Goal: Communication & Community: Answer question/provide support

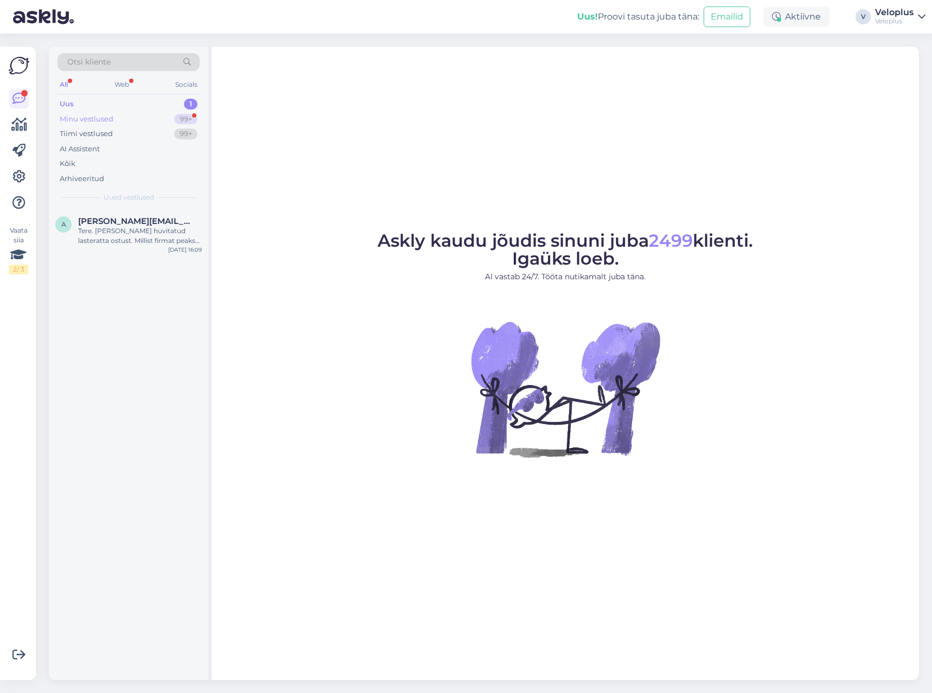
click at [159, 114] on div "Minu vestlused 99+" at bounding box center [128, 119] width 142 height 15
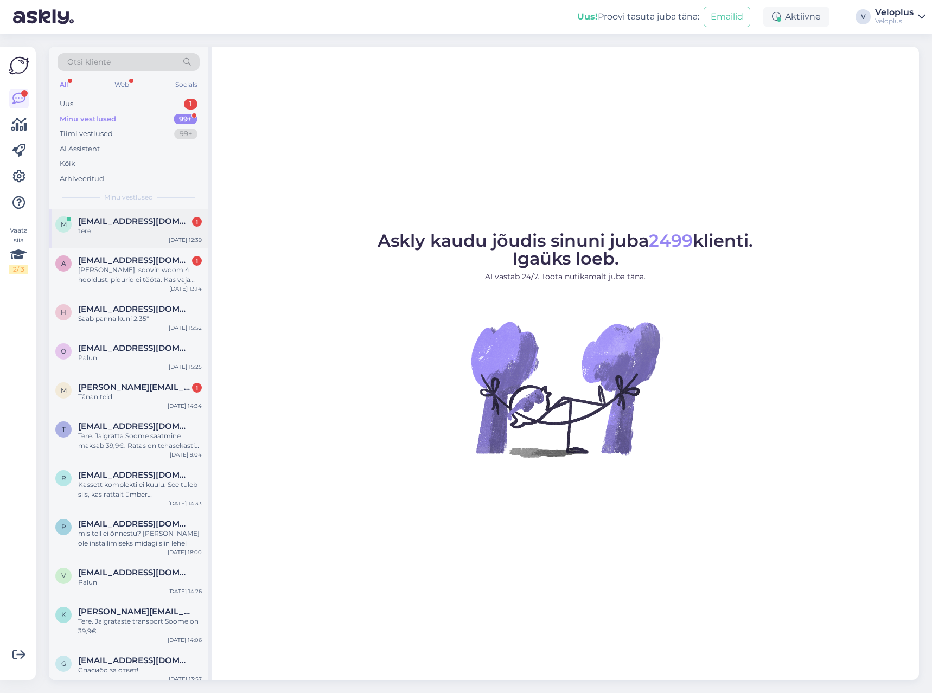
click at [141, 230] on div "tere" at bounding box center [140, 231] width 124 height 10
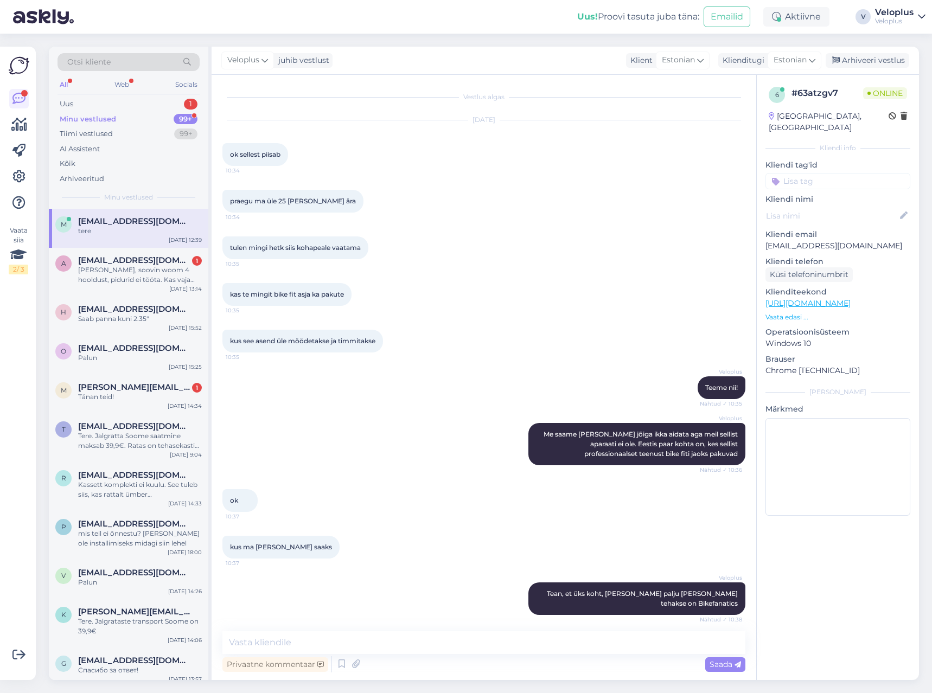
scroll to position [4720, 0]
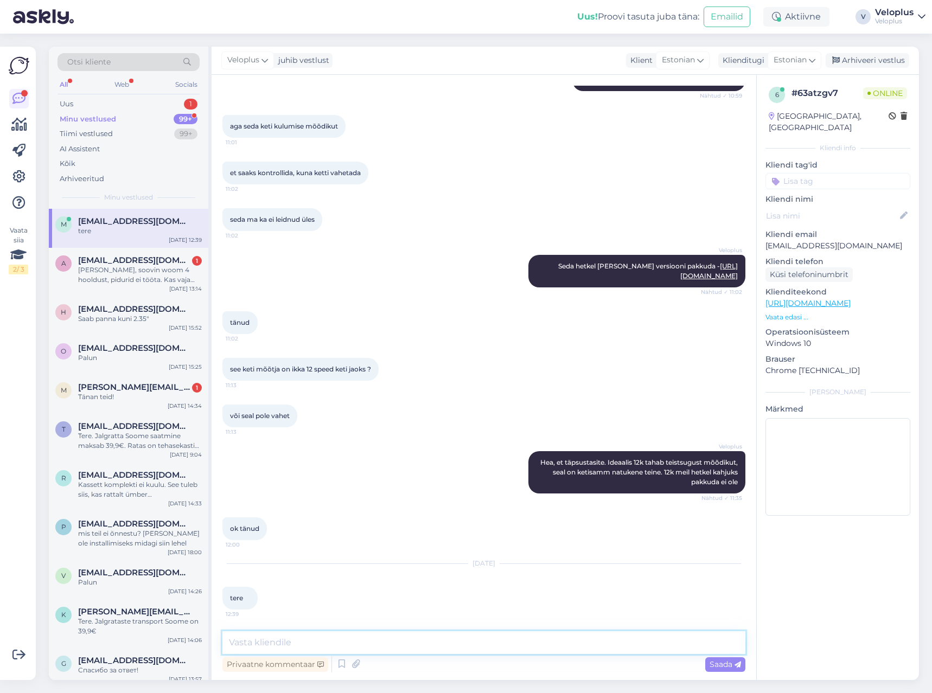
click at [291, 644] on textarea at bounding box center [483, 642] width 523 height 23
type textarea "Tere"
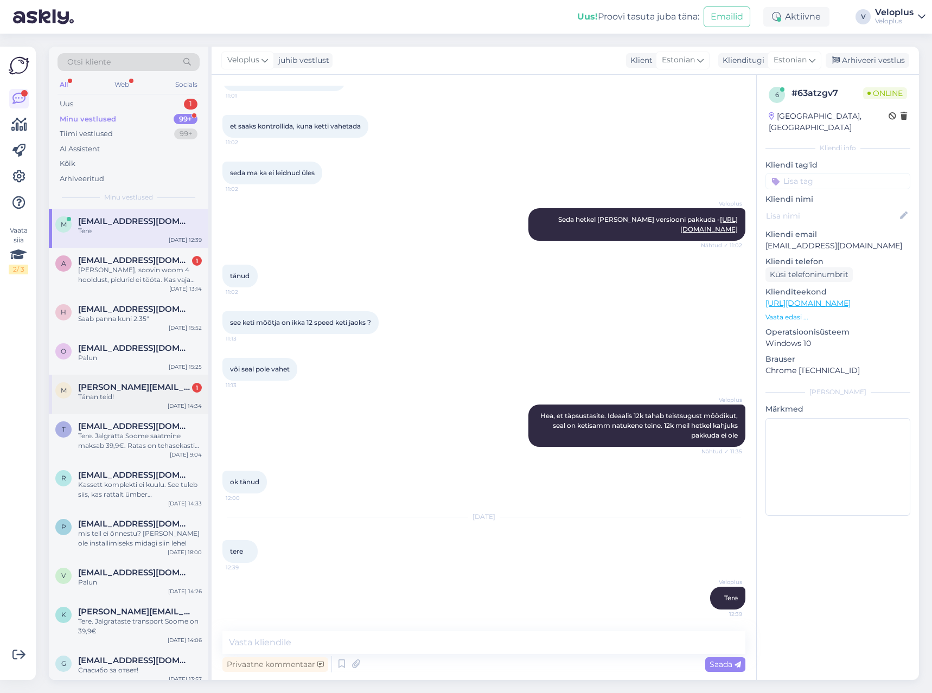
click at [123, 395] on div "Tänan teid!" at bounding box center [140, 397] width 124 height 10
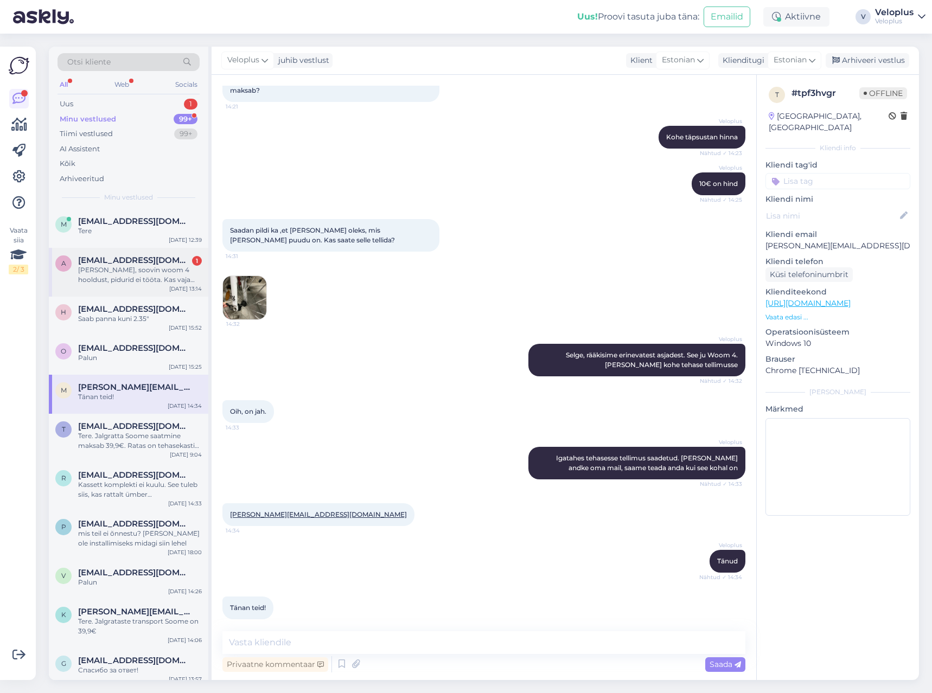
click at [124, 273] on div "[PERSON_NAME], soovin woom 4 hooldust, pidurid ei tööta. Kas vaja registreerida…" at bounding box center [140, 275] width 124 height 20
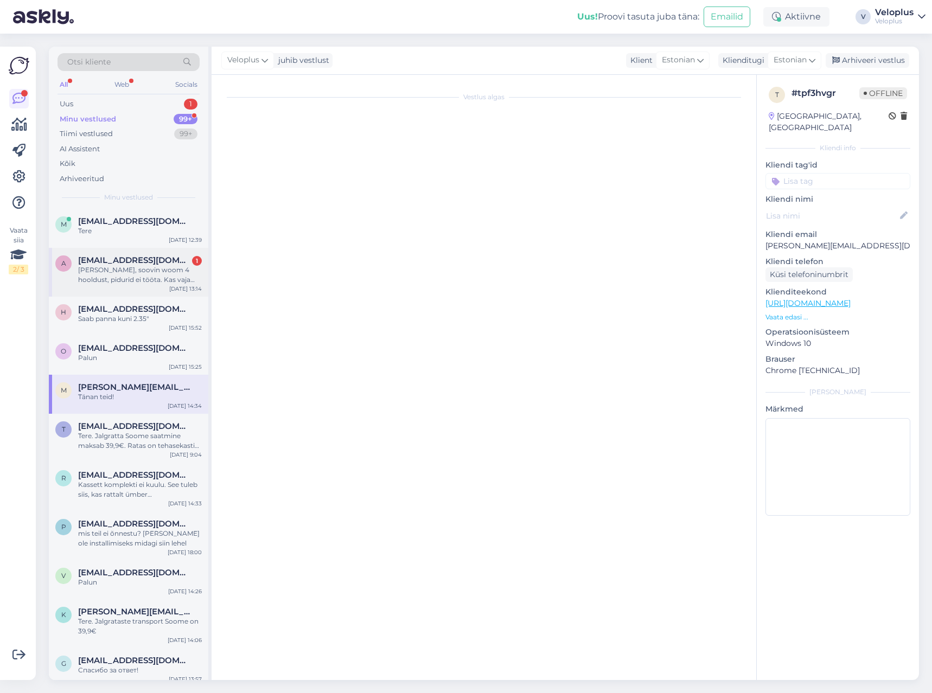
scroll to position [158, 0]
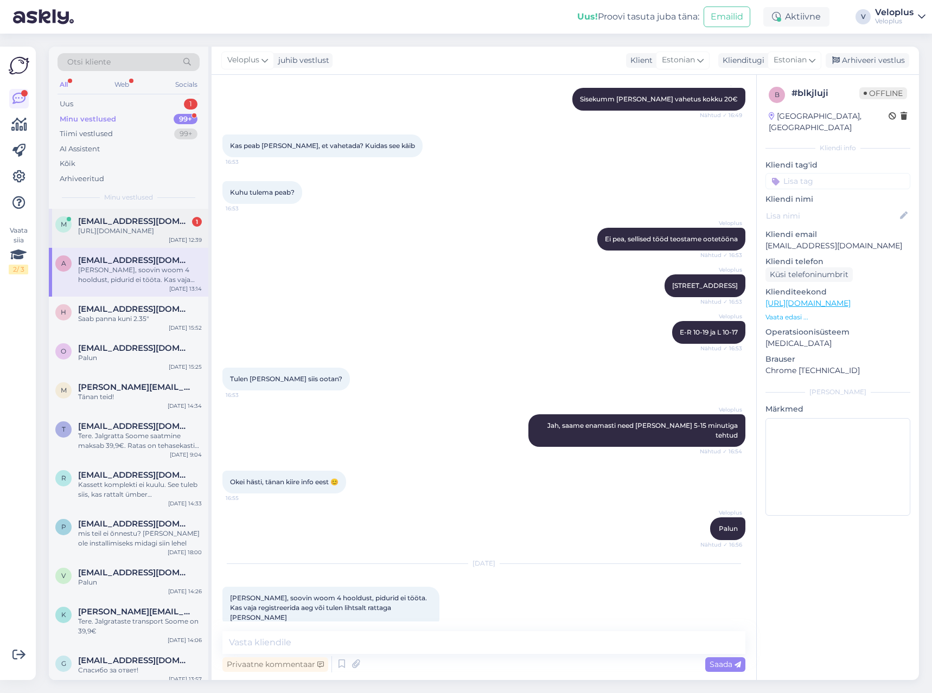
click at [115, 236] on div "[URL][DOMAIN_NAME]" at bounding box center [140, 231] width 124 height 10
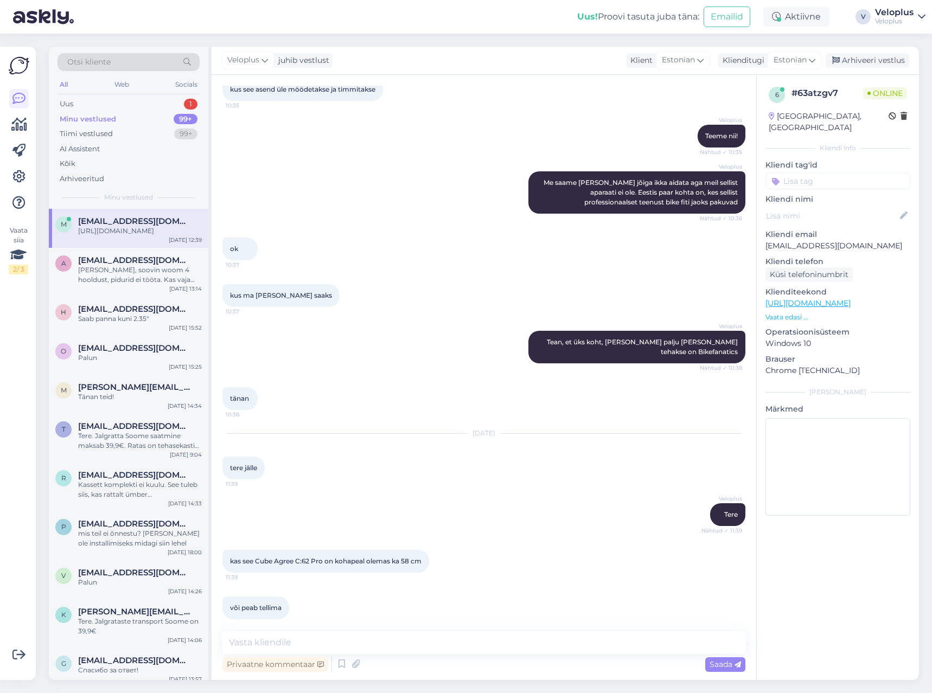
scroll to position [4720, 0]
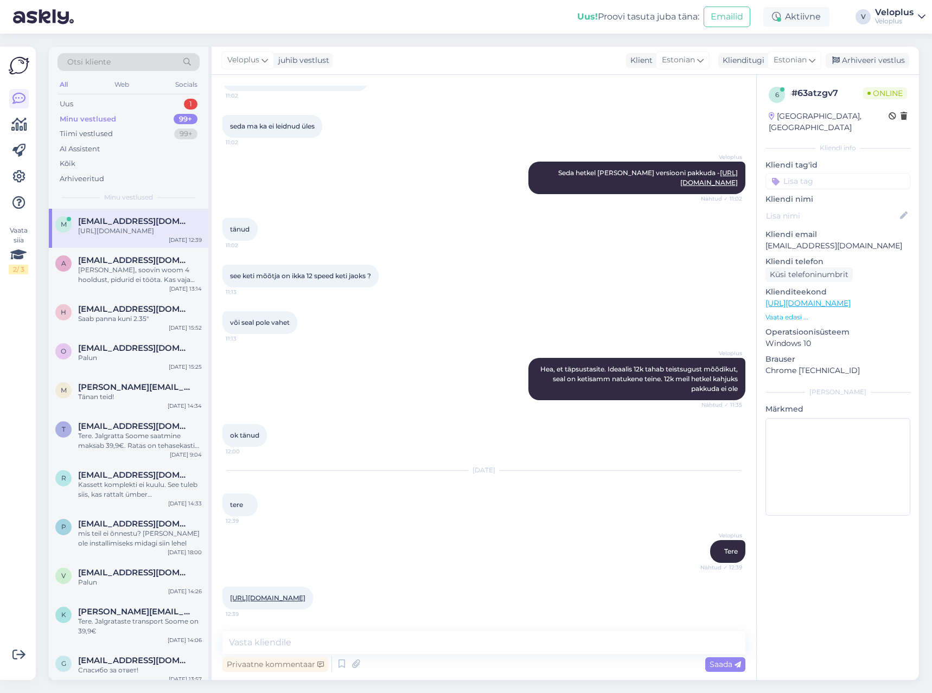
click at [305, 594] on link "[URL][DOMAIN_NAME]" at bounding box center [267, 598] width 75 height 8
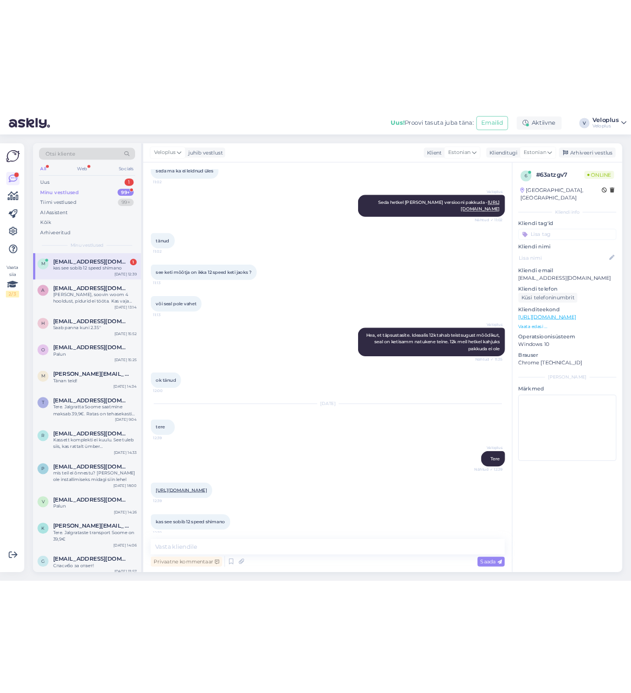
scroll to position [4766, 0]
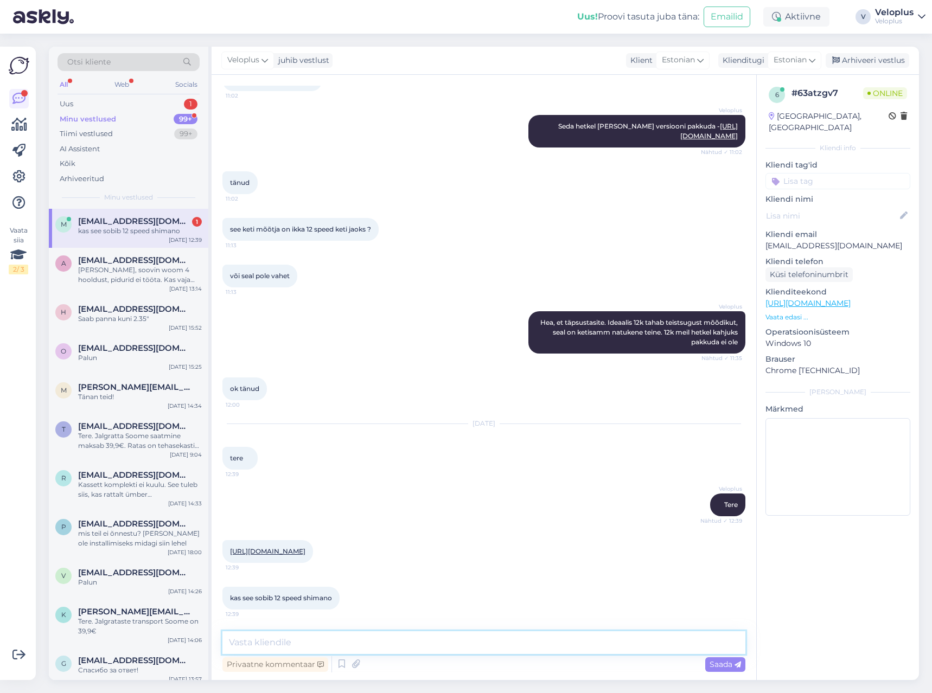
click at [352, 644] on textarea at bounding box center [483, 642] width 523 height 23
drag, startPoint x: 262, startPoint y: 645, endPoint x: 194, endPoint y: 637, distance: 69.4
click at [193, 640] on div "Otsi kliente All Web Socials Uus 1 Minu vestlused 99+ Tiimi vestlused 99+ AI As…" at bounding box center [484, 363] width 870 height 633
type textarea "Jah, sobib"
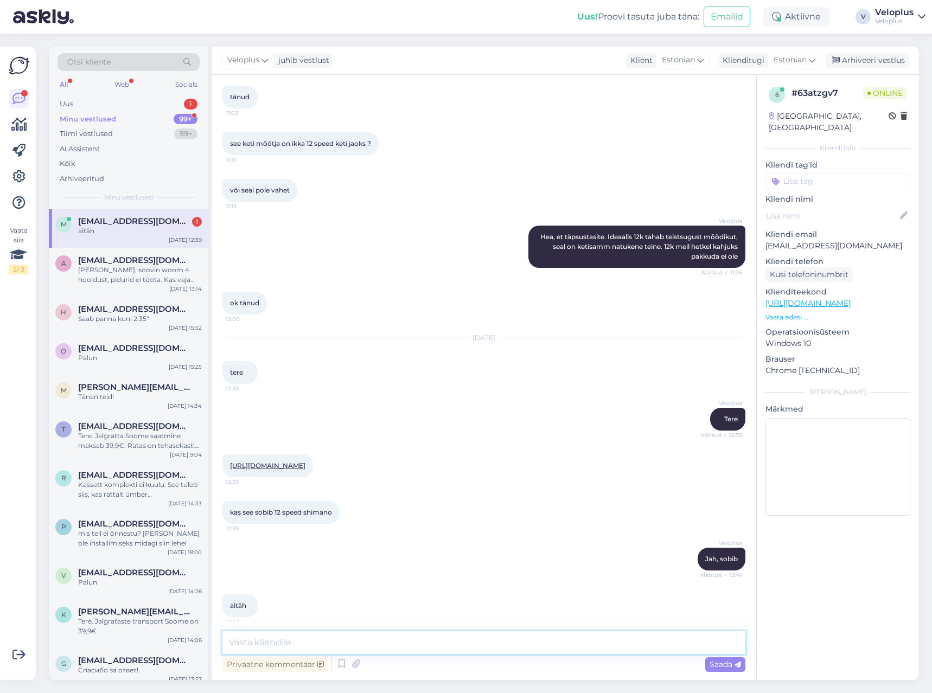
scroll to position [4859, 0]
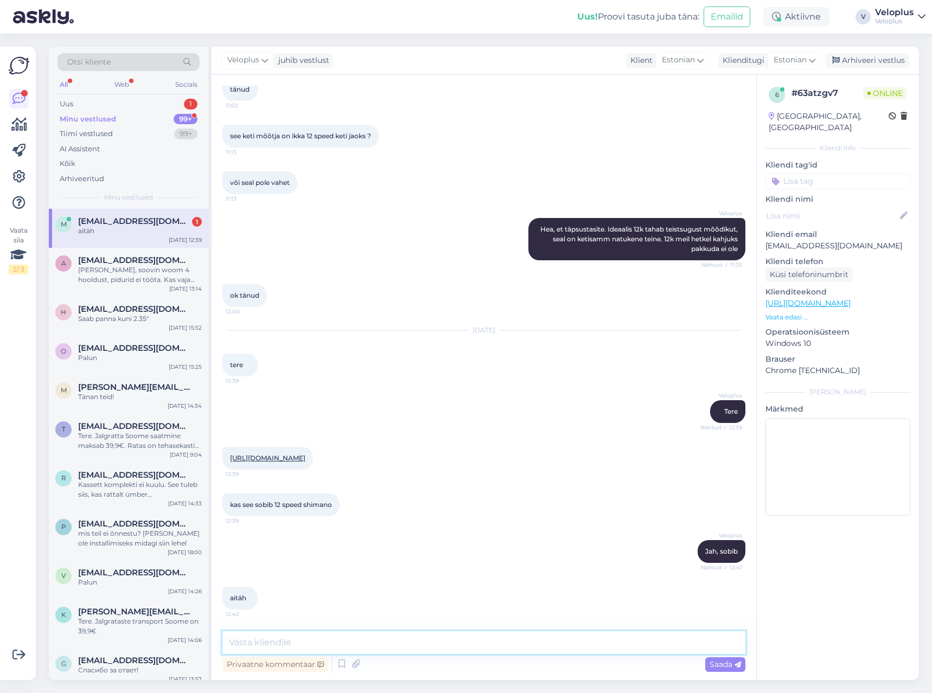
type textarea "Ü"
type textarea "Palun"
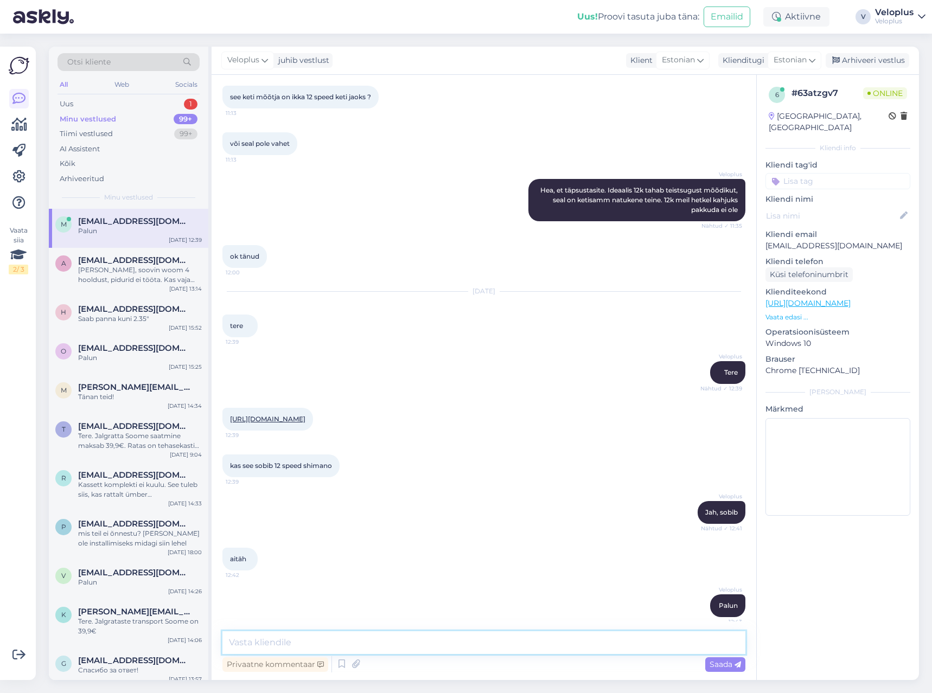
scroll to position [4906, 0]
